Goal: Information Seeking & Learning: Learn about a topic

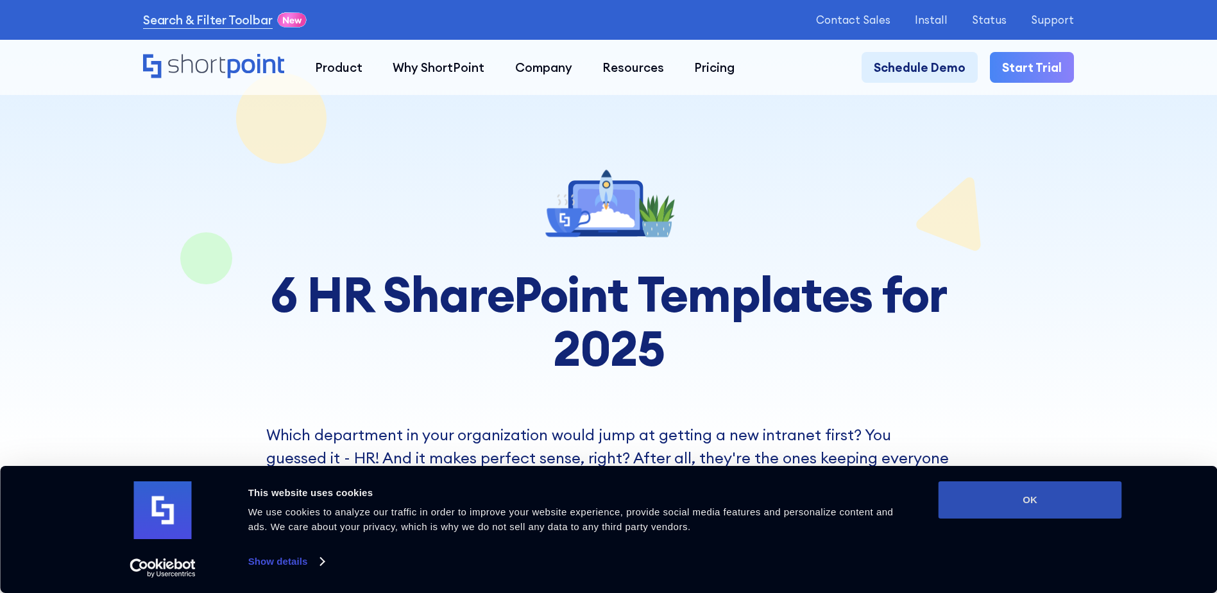
click at [1014, 489] on button "OK" at bounding box center [1029, 499] width 183 height 37
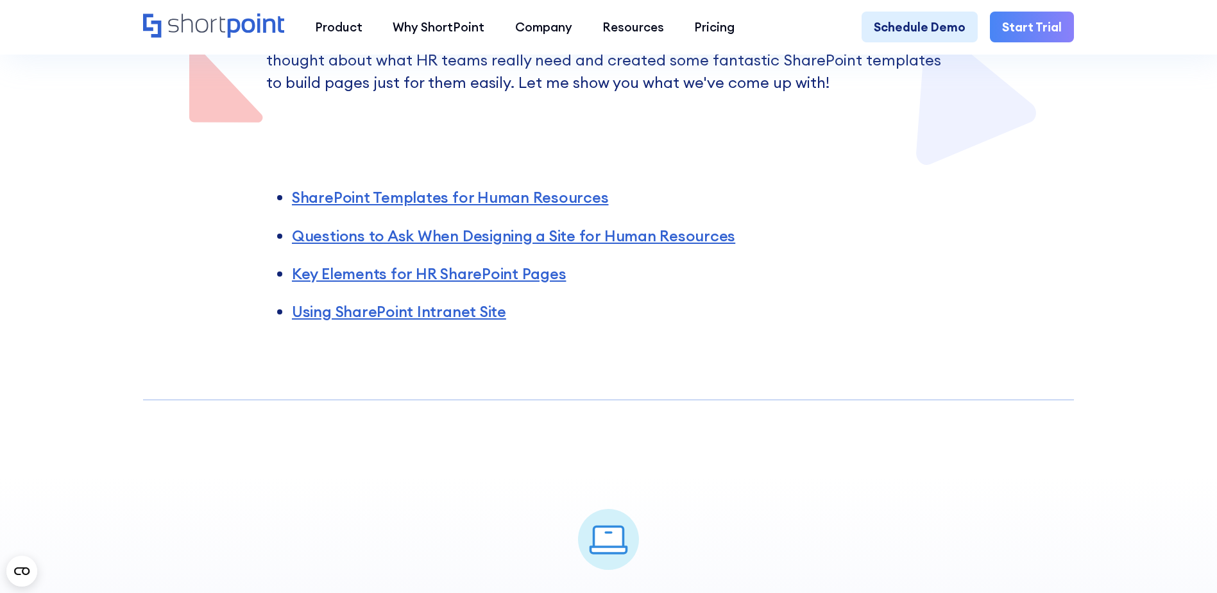
scroll to position [449, 0]
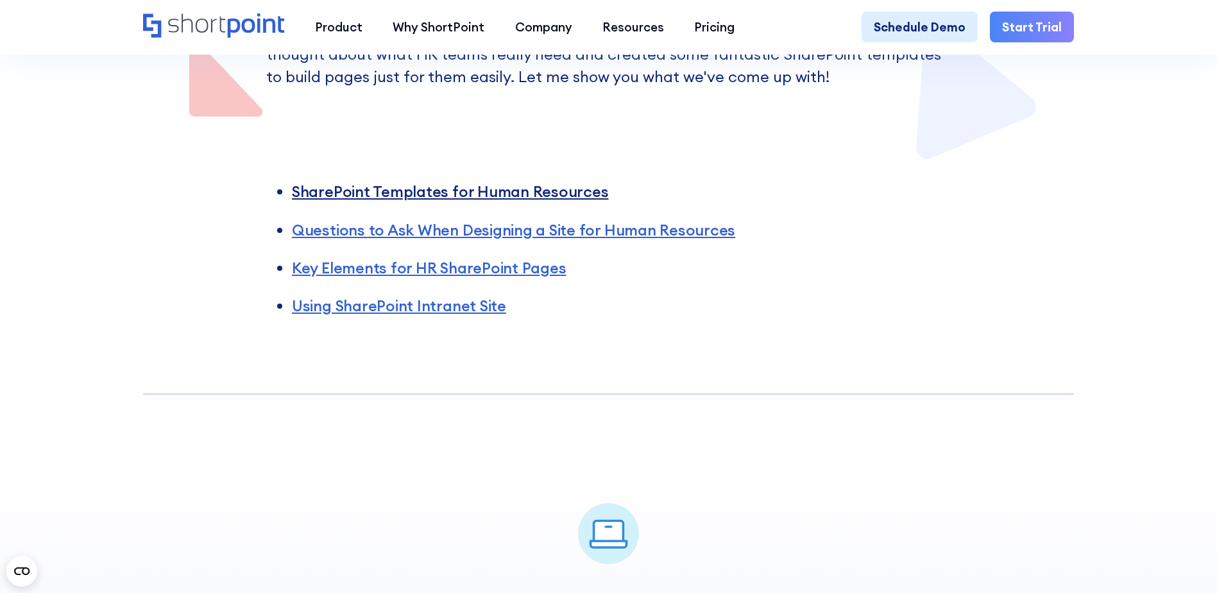
click at [461, 196] on link "SharePoint Templates for Human Resources" at bounding box center [450, 191] width 317 height 19
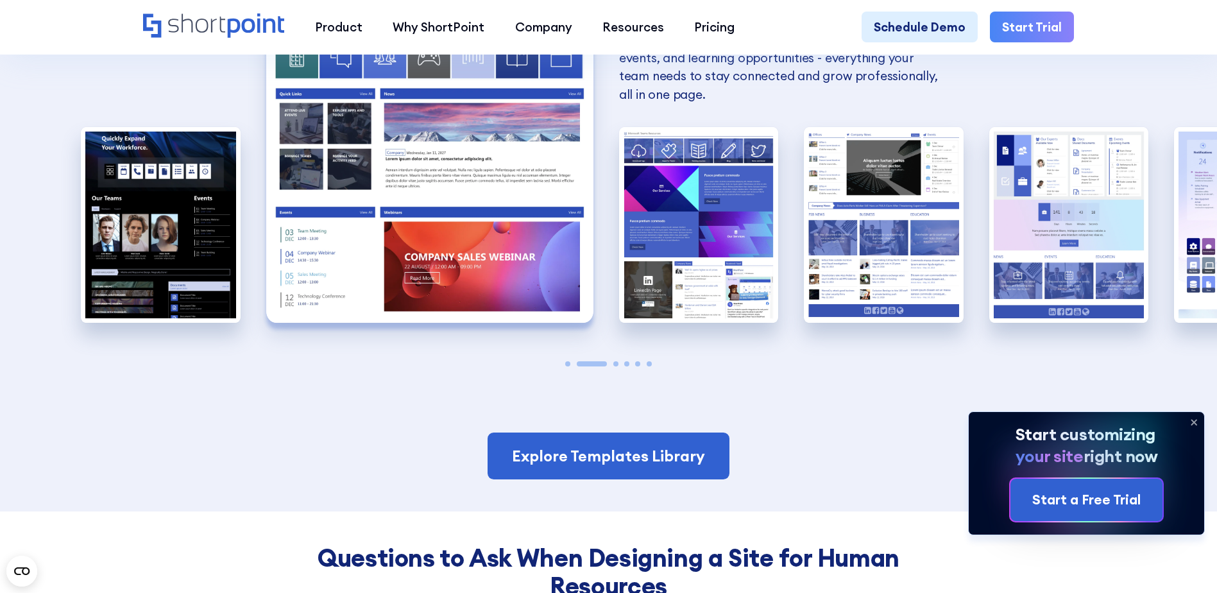
scroll to position [1473, 0]
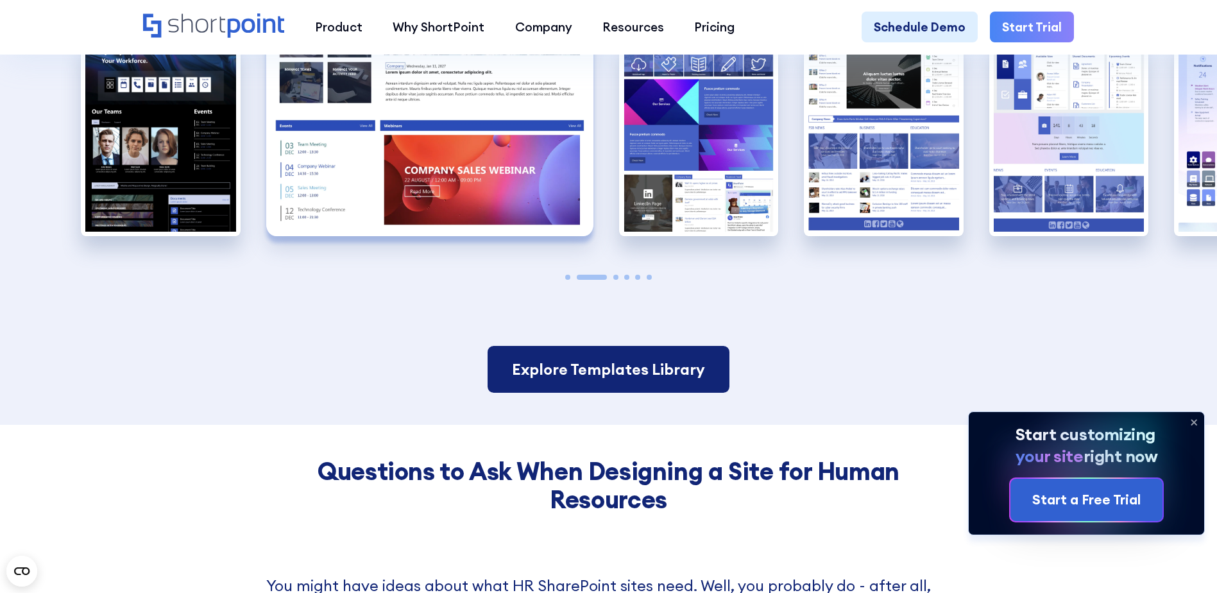
click at [632, 390] on link "Explore Templates Library" at bounding box center [609, 369] width 242 height 47
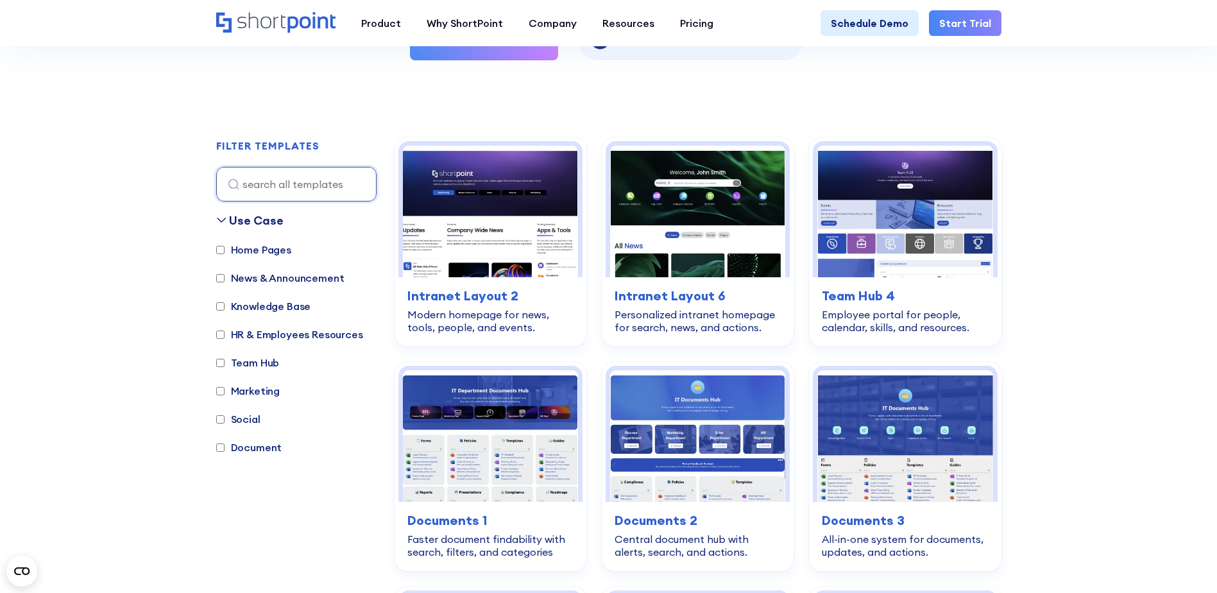
scroll to position [321, 0]
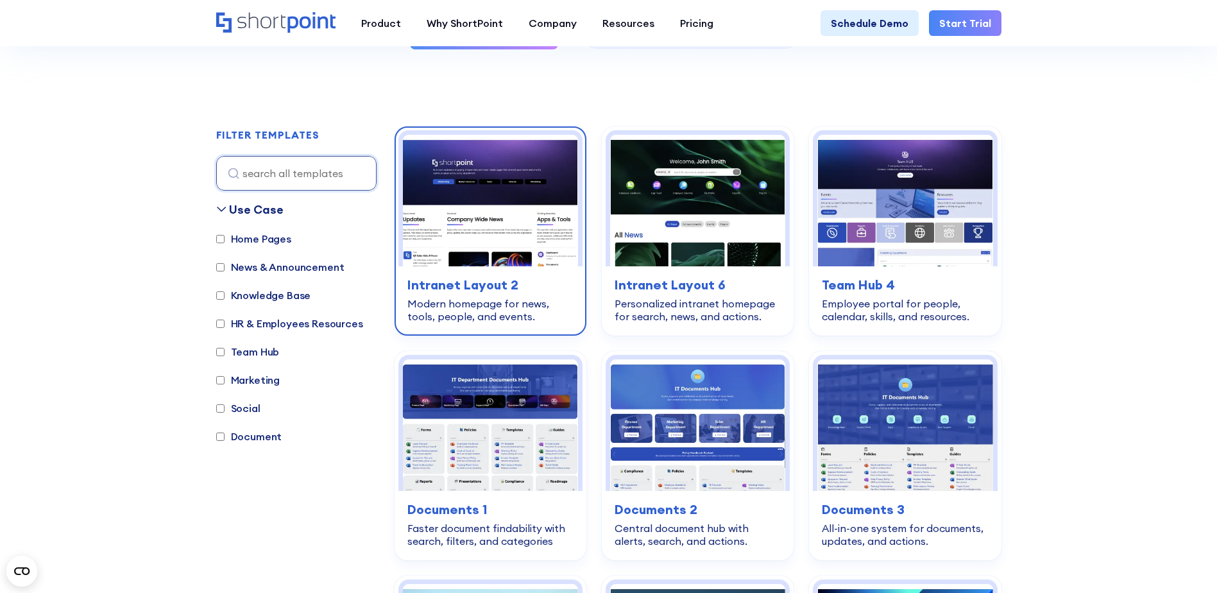
click at [489, 228] on img at bounding box center [490, 201] width 175 height 132
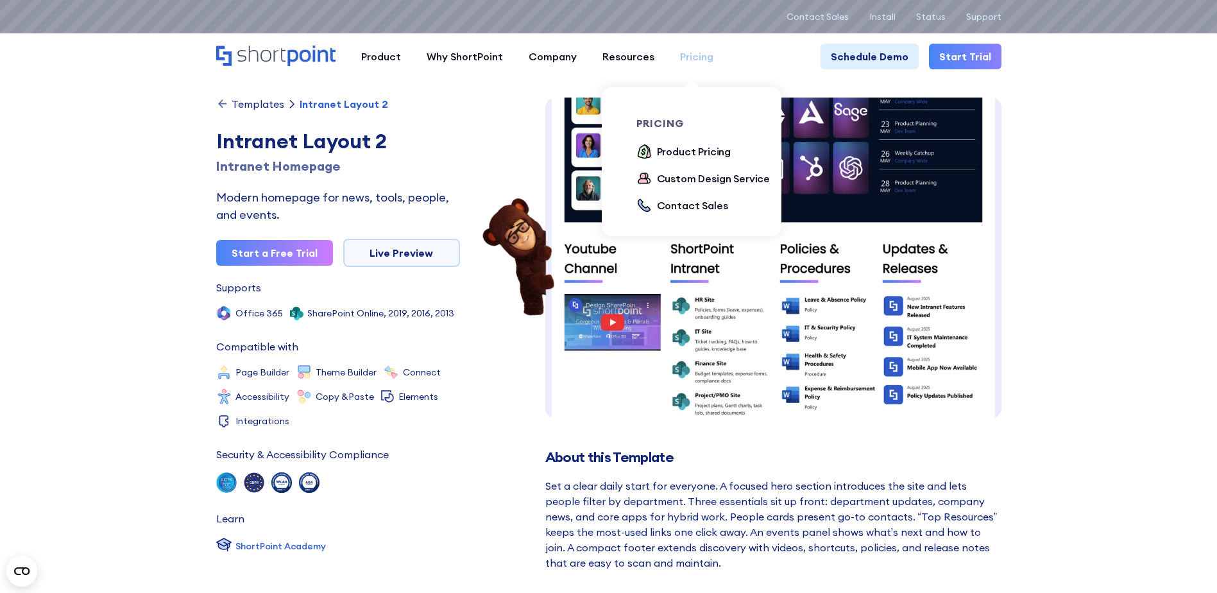
click at [688, 61] on div "Pricing" at bounding box center [696, 56] width 33 height 15
click at [688, 150] on div "Product Pricing" at bounding box center [694, 151] width 74 height 15
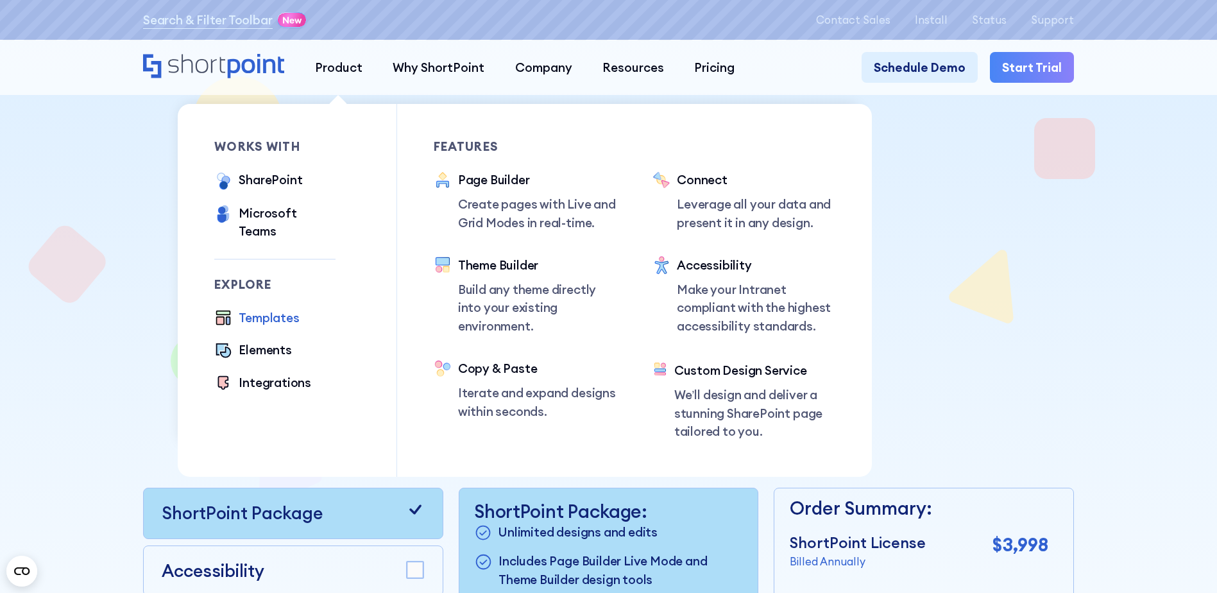
click at [260, 309] on div "Templates" at bounding box center [269, 318] width 60 height 18
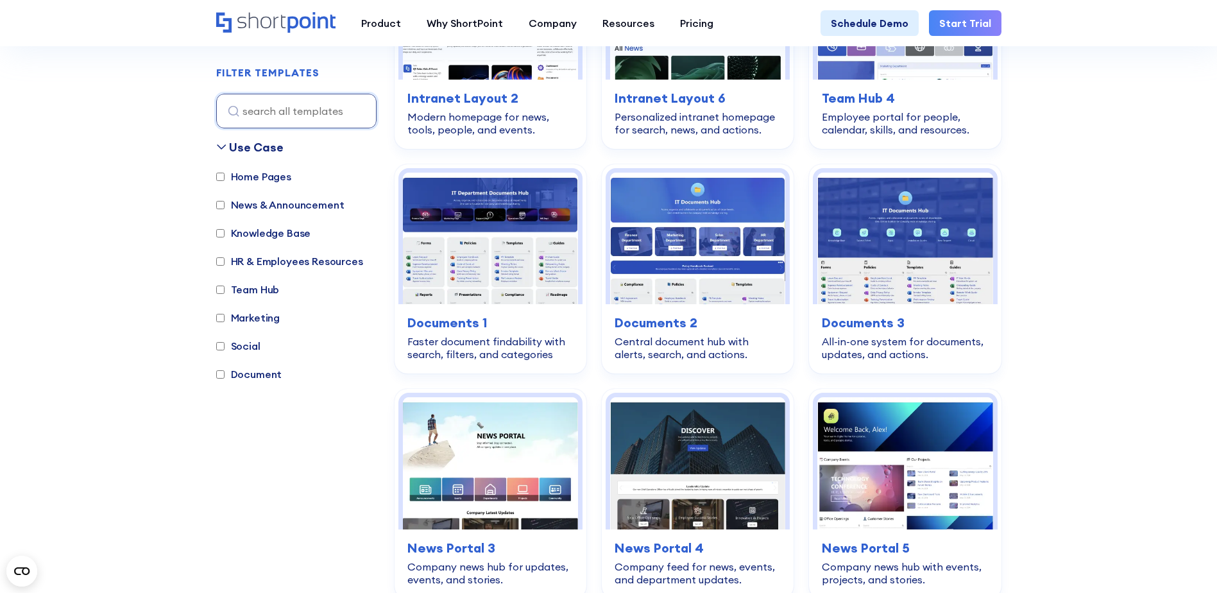
scroll to position [513, 0]
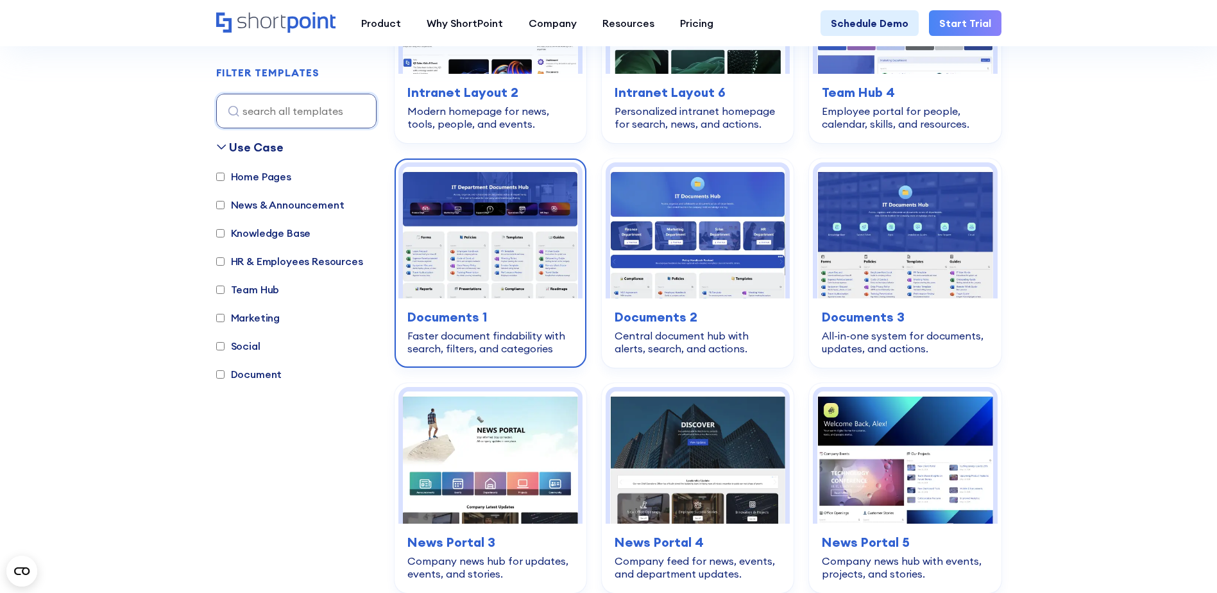
click at [507, 266] on img at bounding box center [490, 233] width 175 height 132
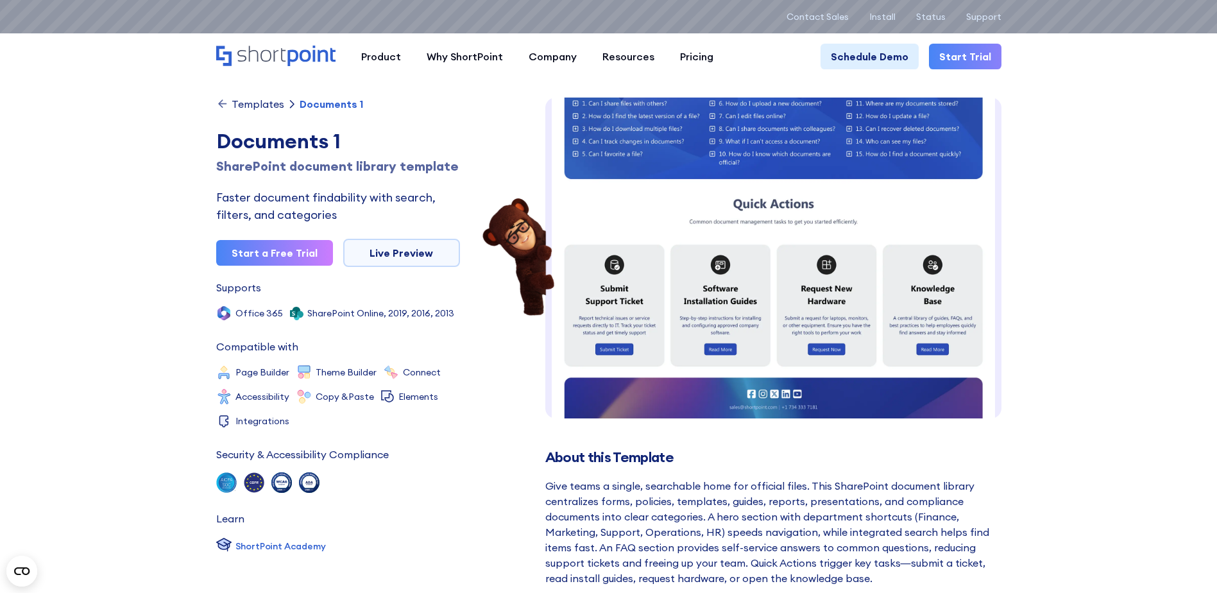
scroll to position [522, 0]
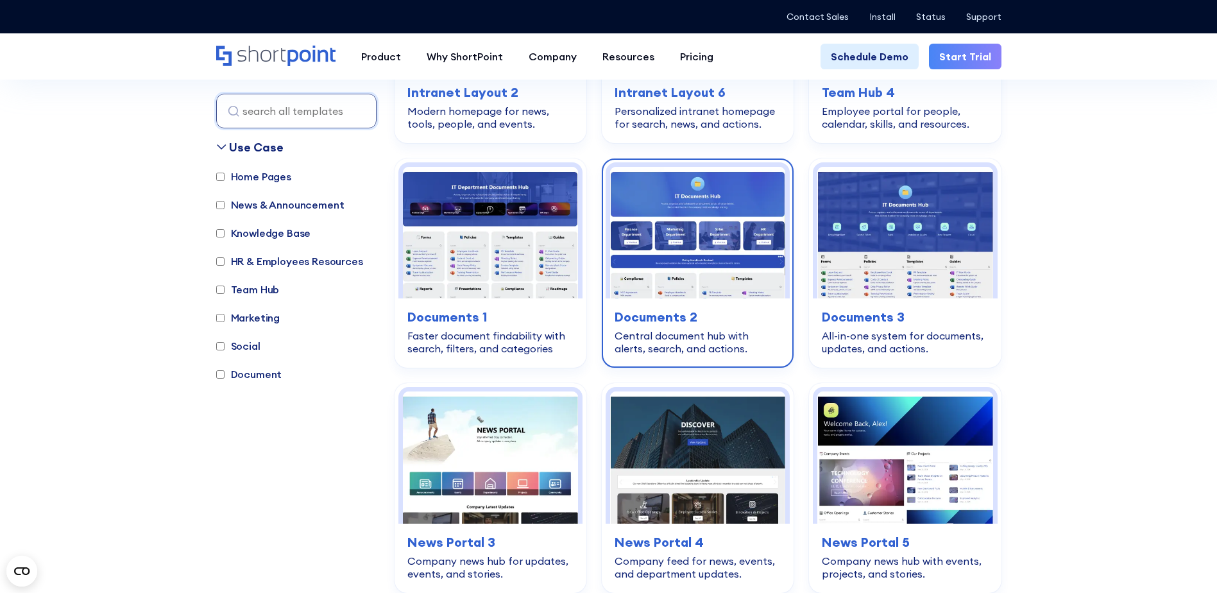
click at [706, 306] on div "document Documents 2 Central document hub with alerts, search, and actions." at bounding box center [698, 330] width 184 height 65
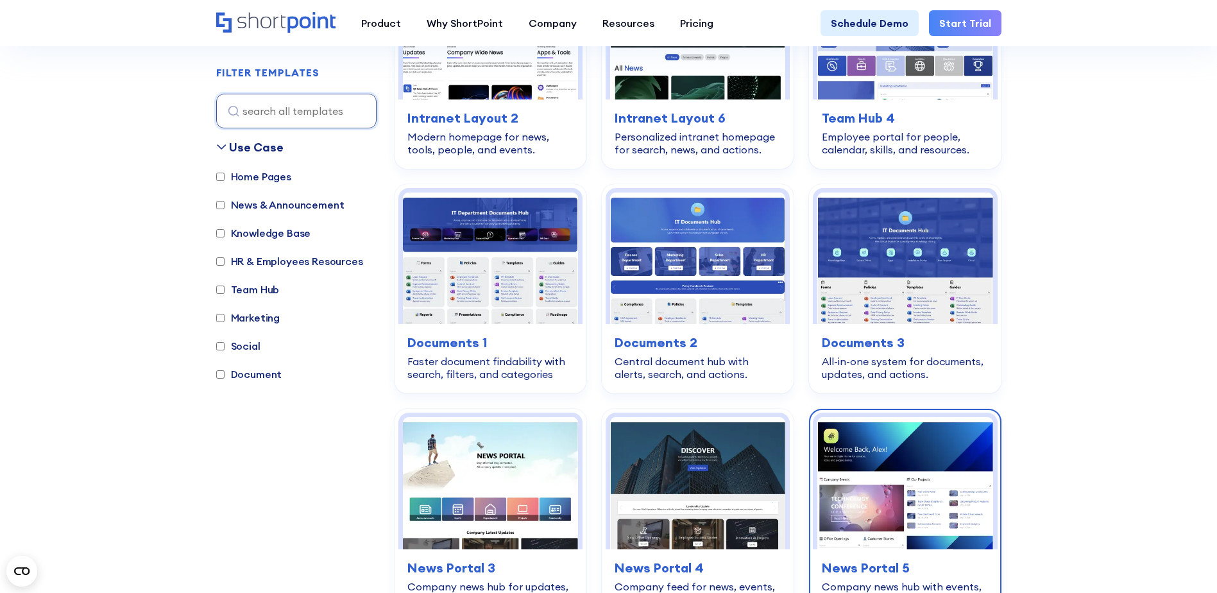
scroll to position [449, 0]
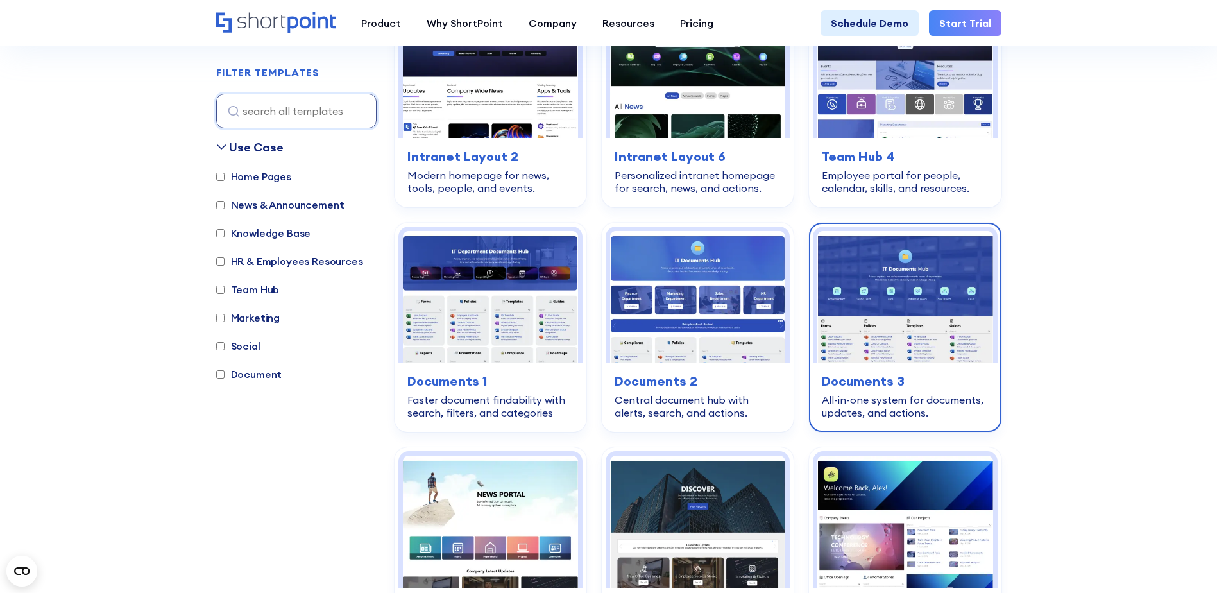
click at [930, 396] on div "All-in-one system for documents, updates, and actions." at bounding box center [905, 406] width 166 height 26
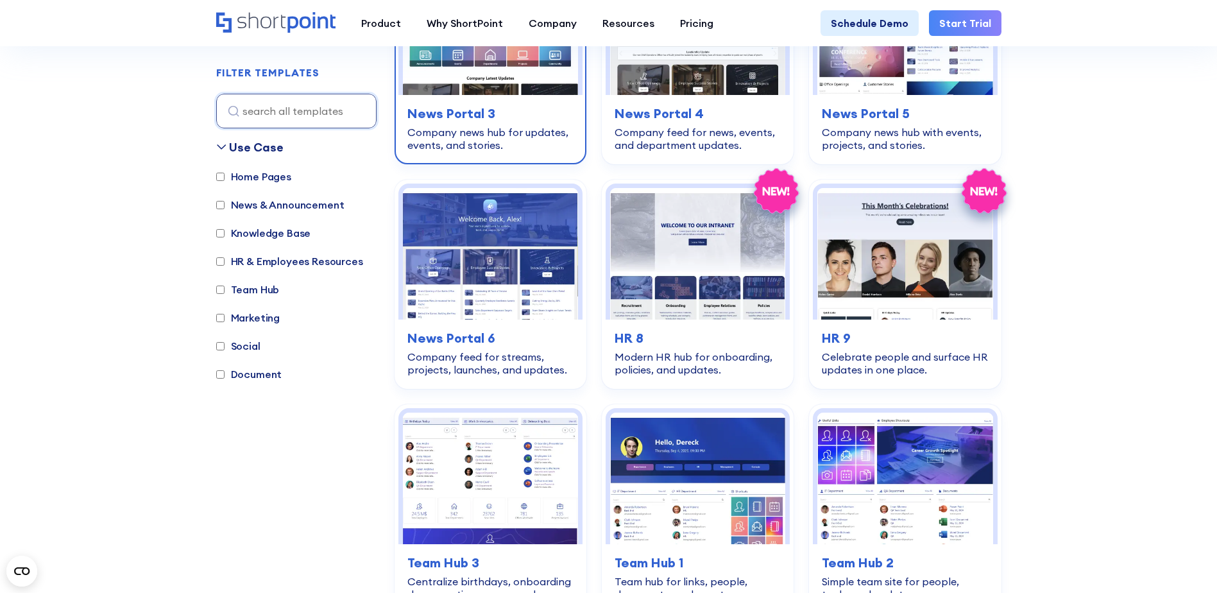
scroll to position [962, 0]
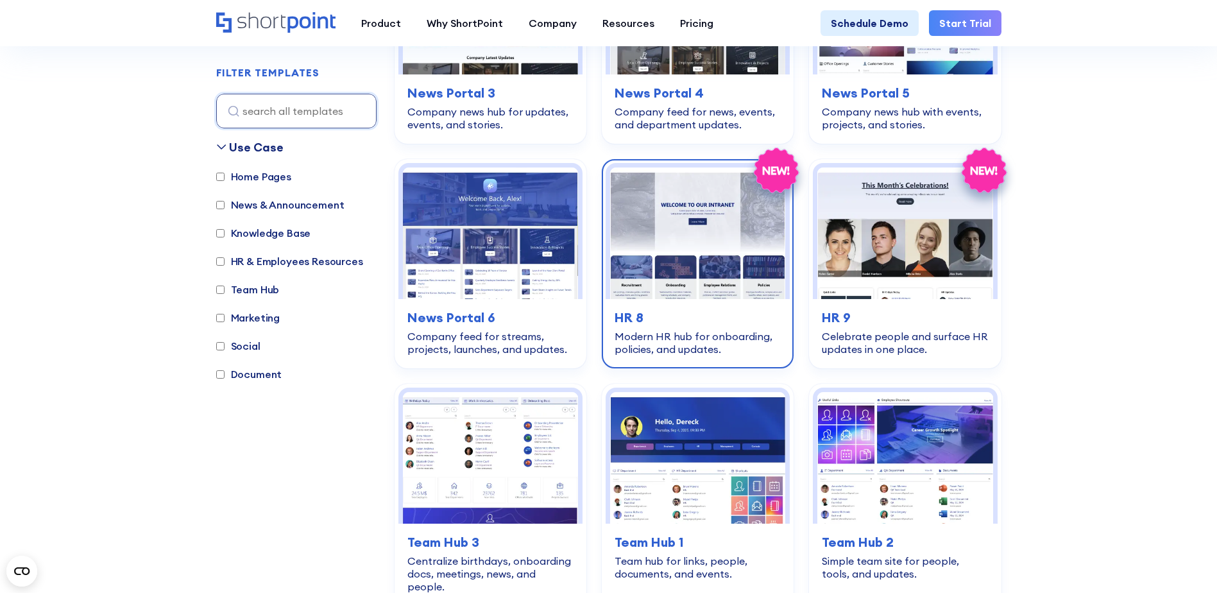
click at [694, 314] on h3 "HR 8" at bounding box center [698, 317] width 166 height 19
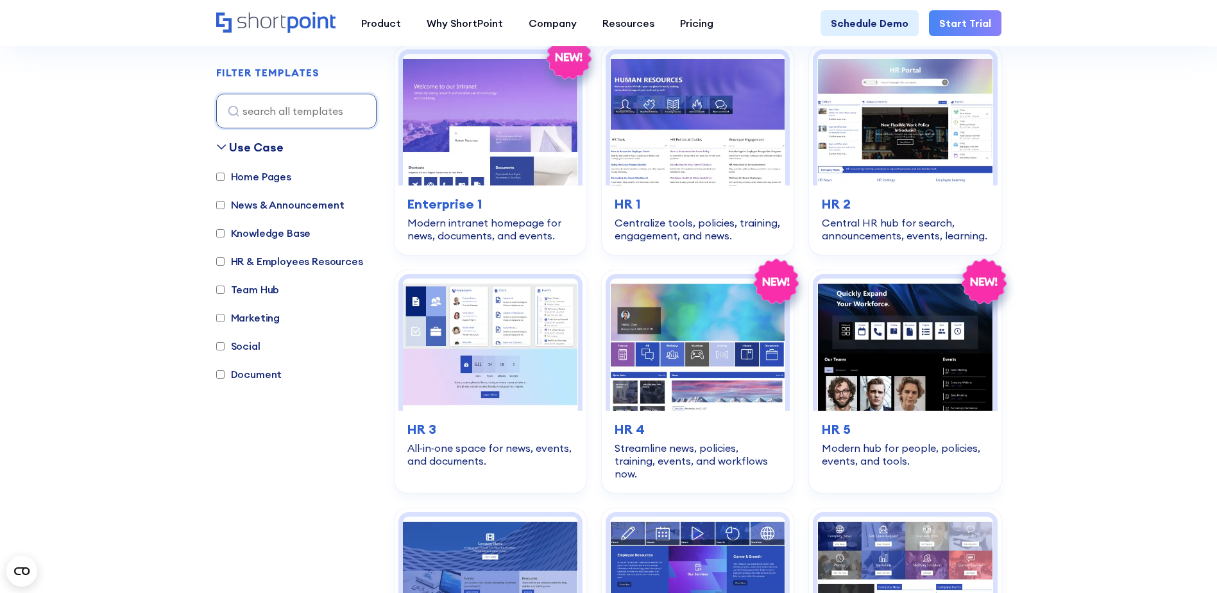
scroll to position [1540, 0]
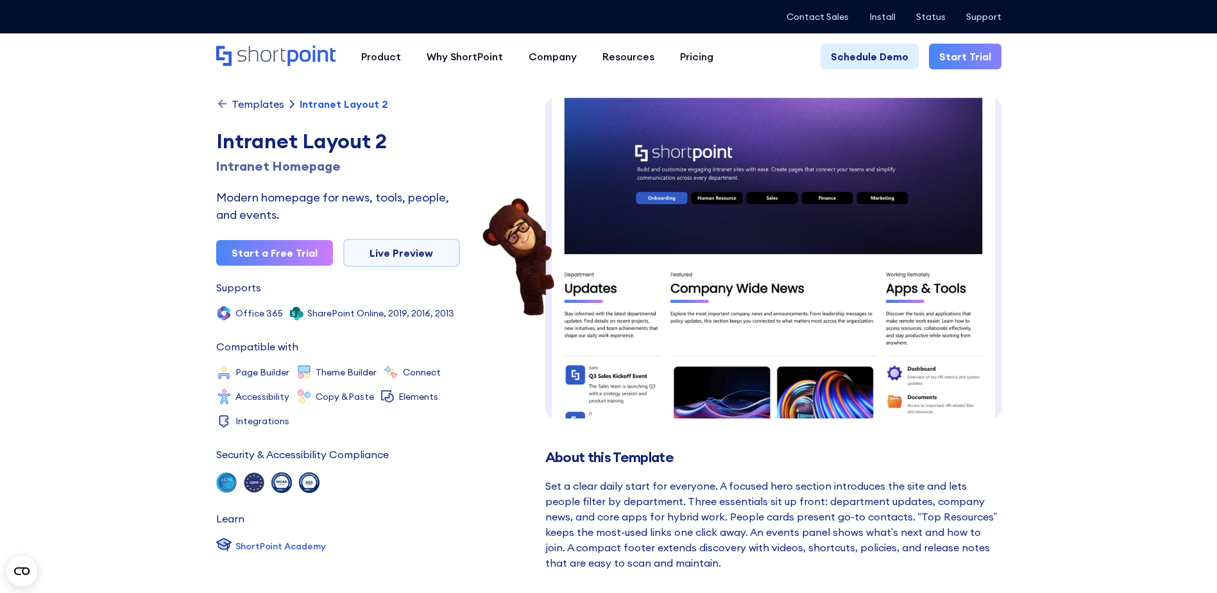
scroll to position [19, 0]
